Goal: Use online tool/utility

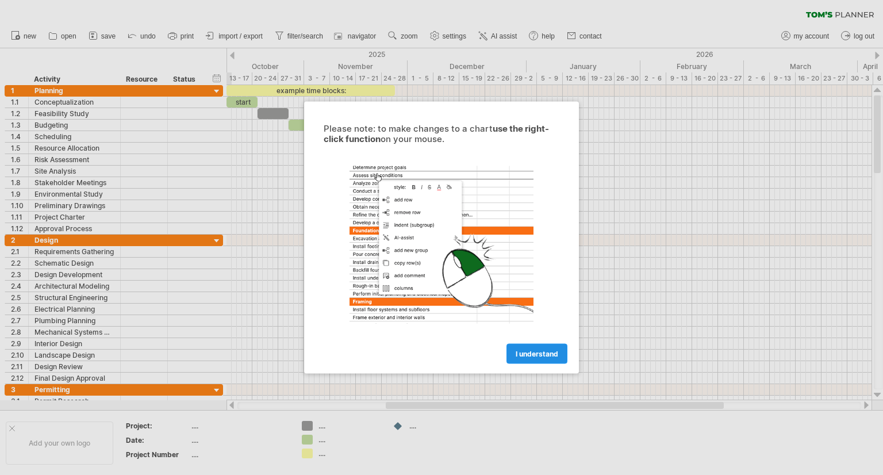
click at [535, 348] on link "I understand" at bounding box center [537, 354] width 61 height 20
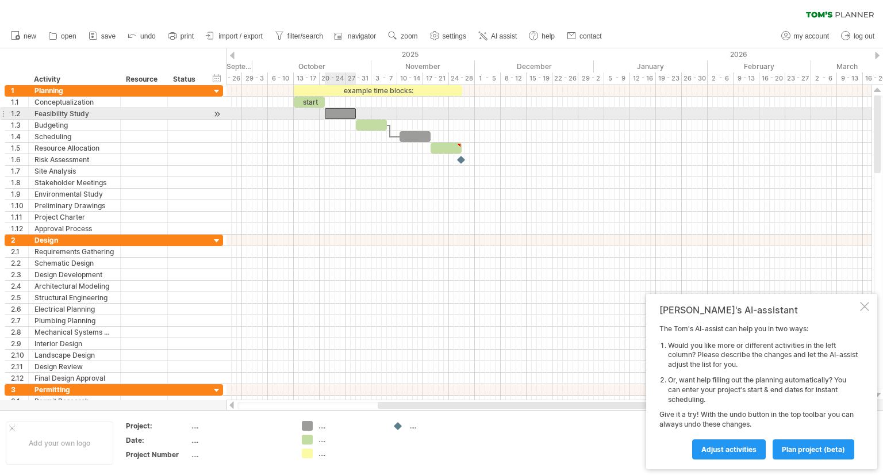
click at [340, 114] on div at bounding box center [340, 113] width 31 height 11
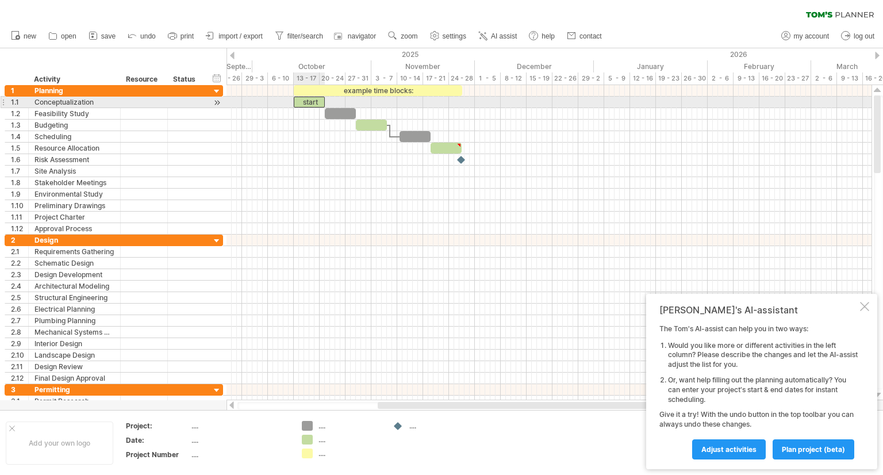
click at [309, 101] on div "start" at bounding box center [309, 102] width 31 height 11
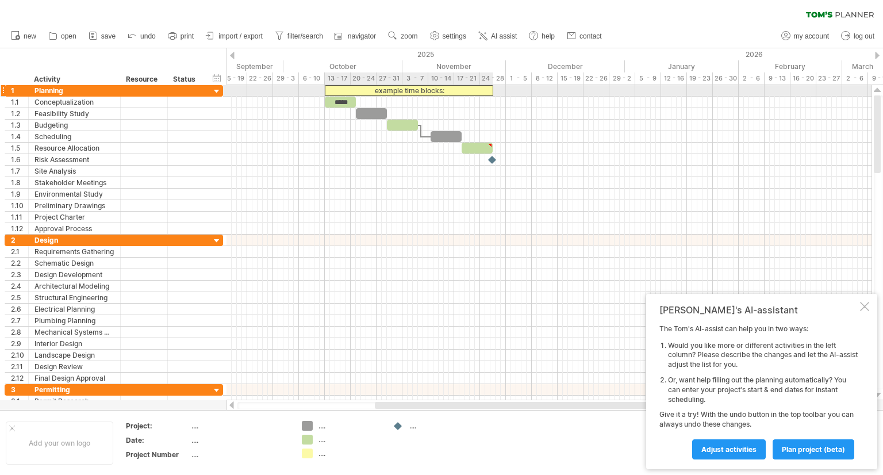
click at [481, 92] on div "example time blocks:" at bounding box center [409, 90] width 168 height 11
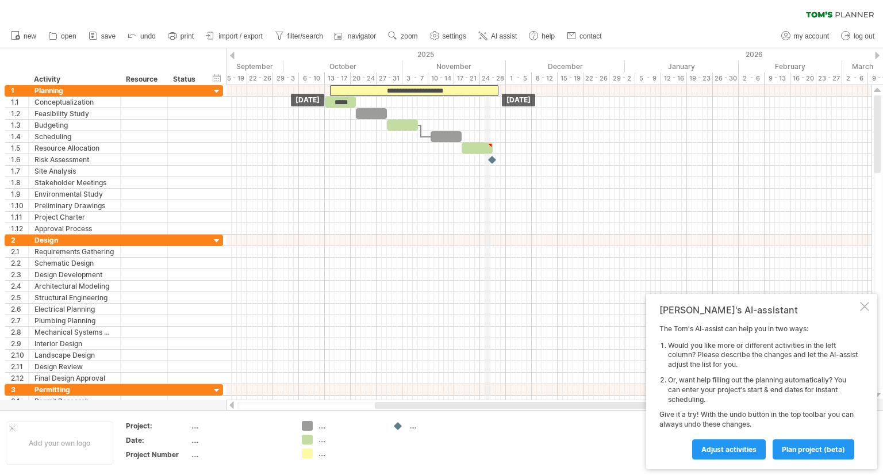
drag, startPoint x: 481, startPoint y: 92, endPoint x: 486, endPoint y: 79, distance: 14.2
click at [486, 79] on div "Trying to reach [DOMAIN_NAME] Connected again... 0% clear filter new 1" at bounding box center [441, 237] width 883 height 475
click at [484, 79] on div "24 - 28" at bounding box center [493, 78] width 26 height 12
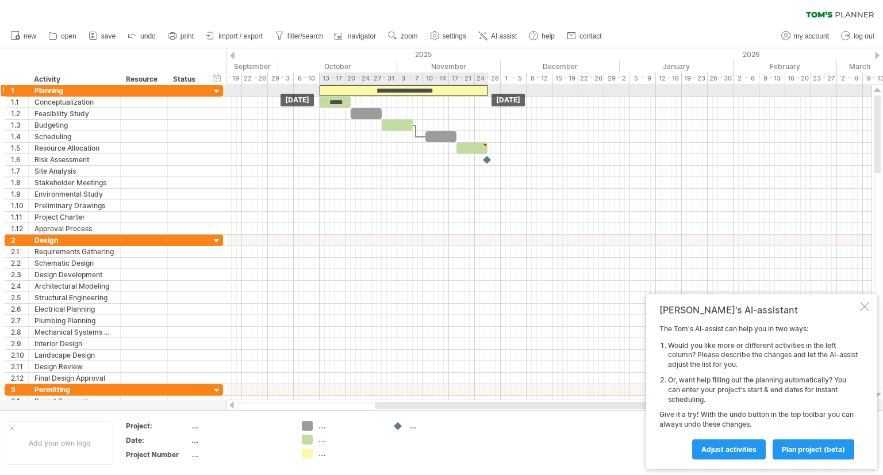
click at [478, 87] on div "**********" at bounding box center [404, 90] width 168 height 11
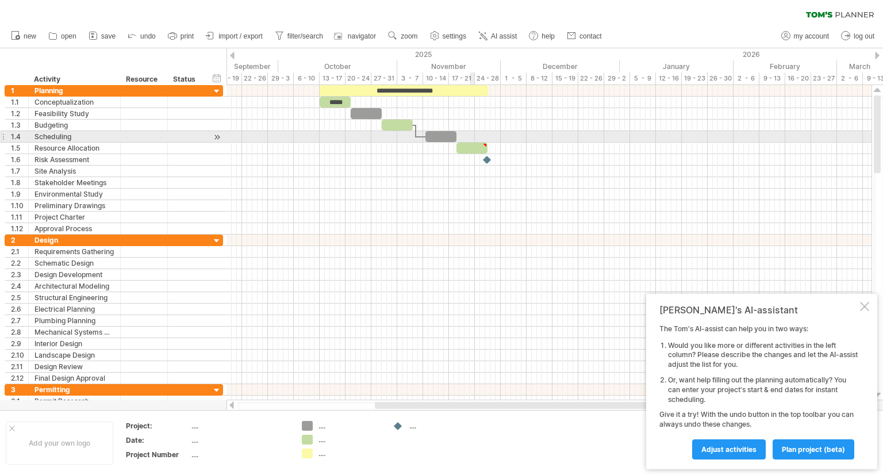
click at [474, 136] on div at bounding box center [549, 136] width 645 height 11
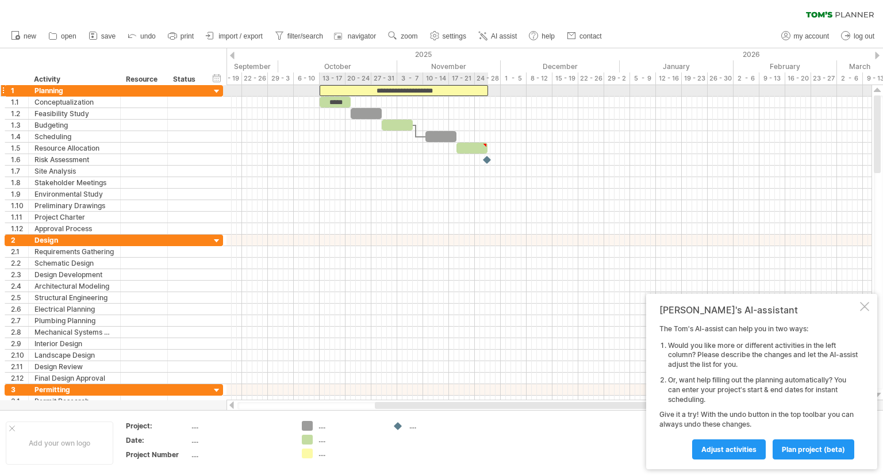
click at [459, 87] on div "**********" at bounding box center [404, 90] width 168 height 11
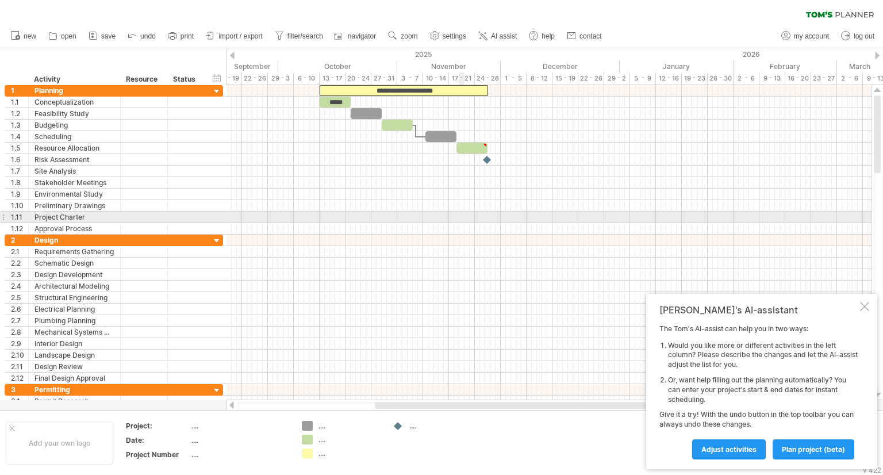
click at [460, 225] on div at bounding box center [549, 228] width 645 height 11
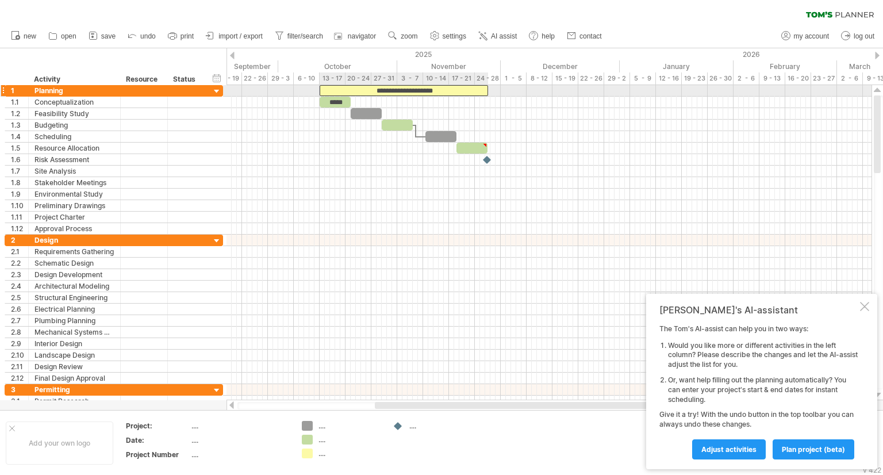
click at [471, 89] on div "**********" at bounding box center [404, 90] width 168 height 11
paste div
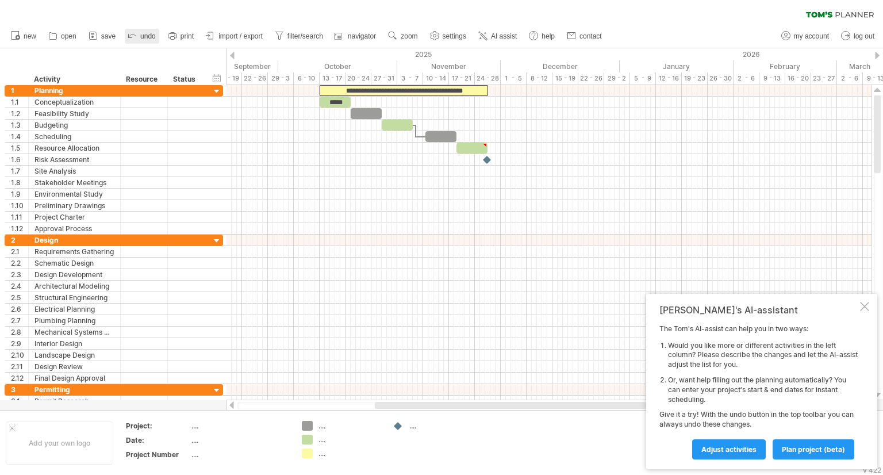
click at [143, 40] on link "undo" at bounding box center [142, 36] width 34 height 15
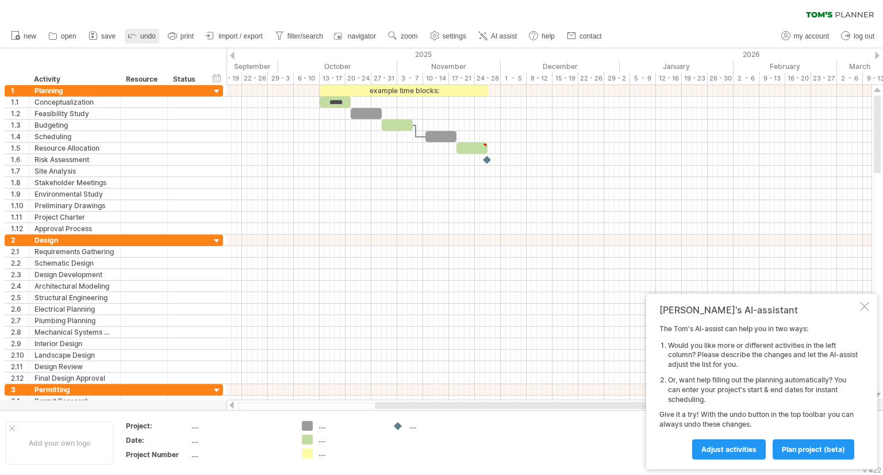
click at [143, 40] on link "undo" at bounding box center [142, 36] width 34 height 15
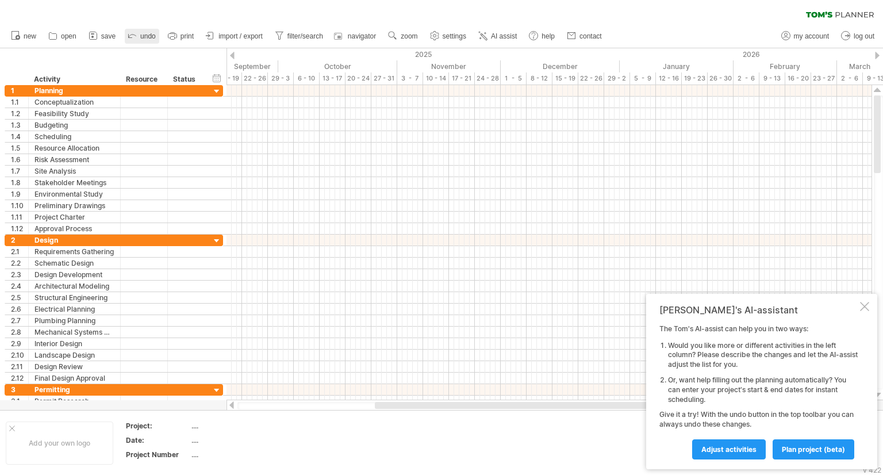
click at [143, 40] on link "undo" at bounding box center [142, 36] width 34 height 15
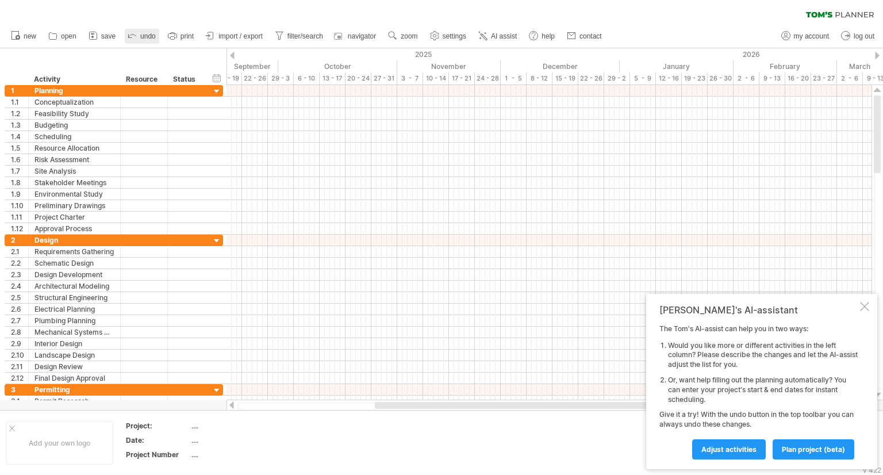
click at [143, 40] on link "undo" at bounding box center [142, 36] width 34 height 15
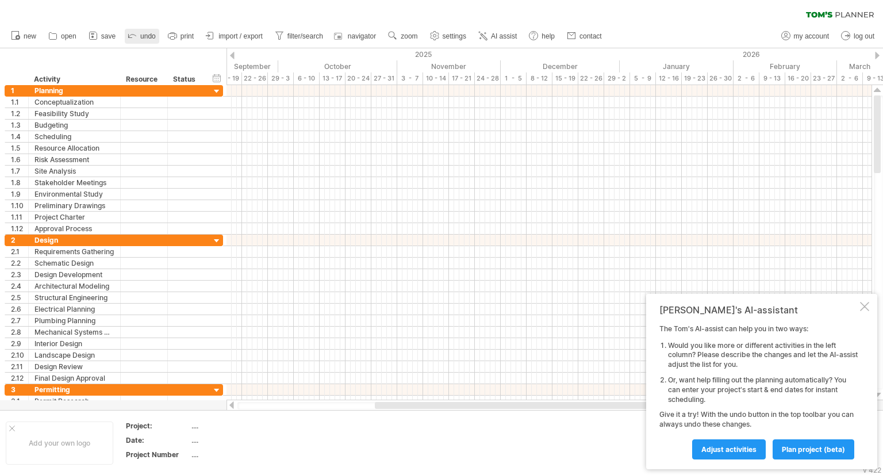
click at [143, 40] on link "undo" at bounding box center [142, 36] width 34 height 15
